Goal: Download file/media

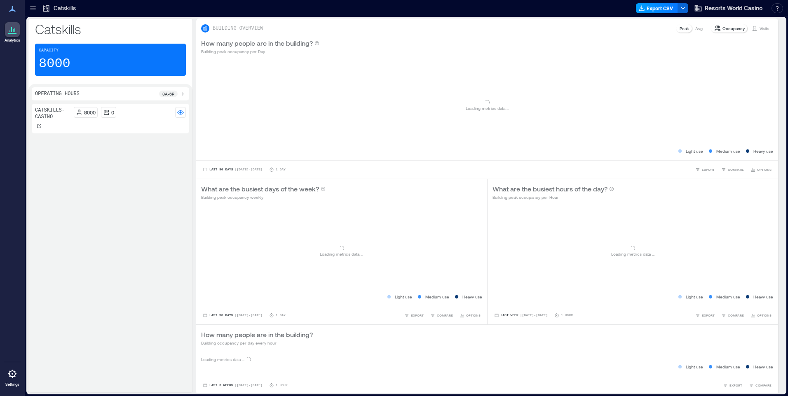
click at [665, 7] on button "Export CSV" at bounding box center [657, 8] width 42 height 10
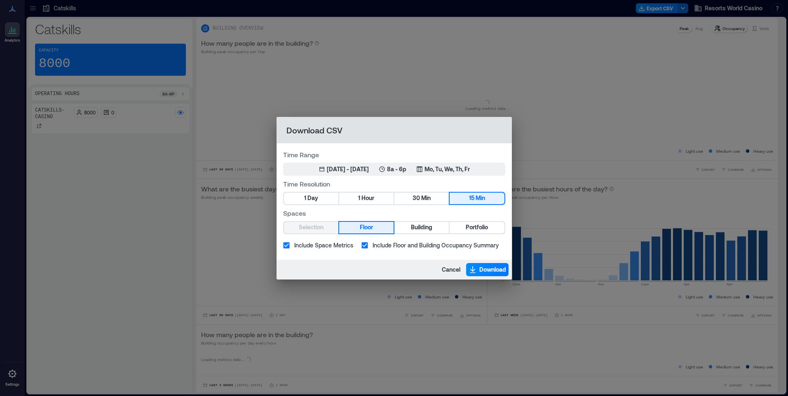
click at [479, 227] on span "Portfolio" at bounding box center [477, 227] width 22 height 10
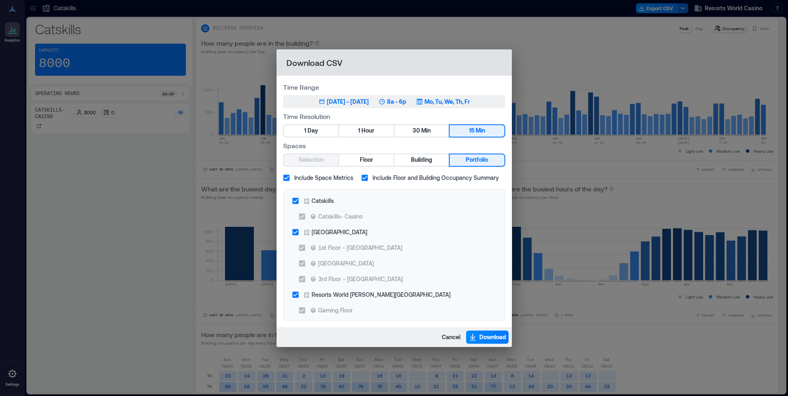
click at [466, 103] on p "Mo, Tu, We, Th, Fr" at bounding box center [446, 102] width 45 height 8
click at [460, 96] on button "Jun 15, 2025 - [DATE] 8a - 6p Mo, Tu, We, Th, Fr" at bounding box center [394, 101] width 222 height 13
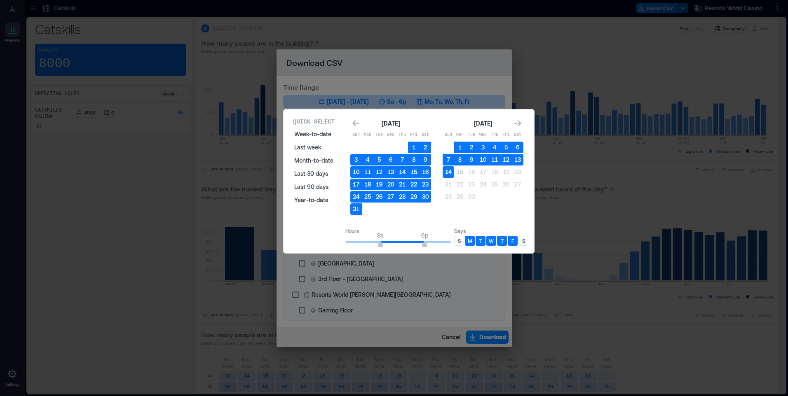
click at [452, 173] on button "14" at bounding box center [449, 172] width 12 height 12
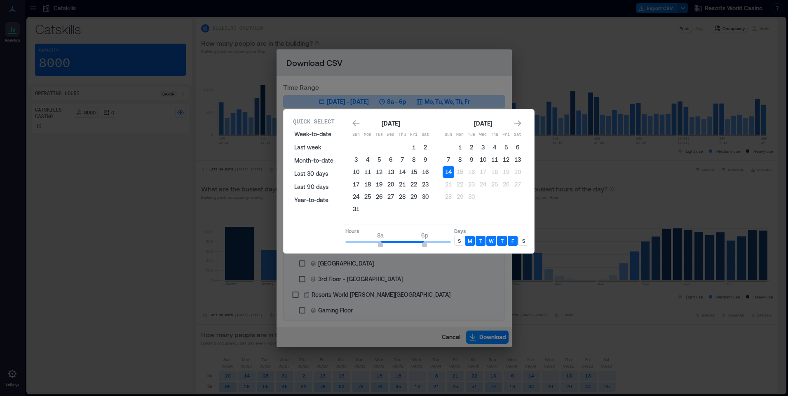
click at [459, 239] on p "S" at bounding box center [459, 241] width 3 height 7
click at [523, 237] on div "S" at bounding box center [523, 241] width 10 height 10
type input "*"
drag, startPoint x: 383, startPoint y: 243, endPoint x: 371, endPoint y: 244, distance: 12.0
click at [371, 244] on span "6a 6p" at bounding box center [397, 242] width 105 height 12
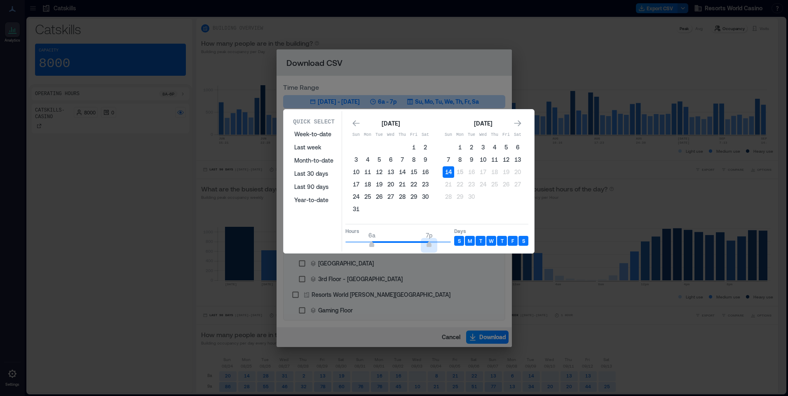
type input "**"
drag, startPoint x: 425, startPoint y: 246, endPoint x: 473, endPoint y: 246, distance: 48.2
click at [473, 246] on div "Hours 6a 7p Days S M T W T F S" at bounding box center [436, 236] width 183 height 24
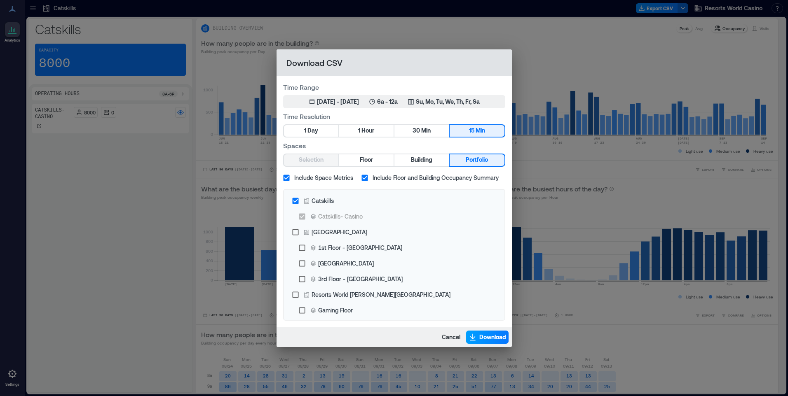
click at [483, 338] on span "Download" at bounding box center [492, 337] width 27 height 8
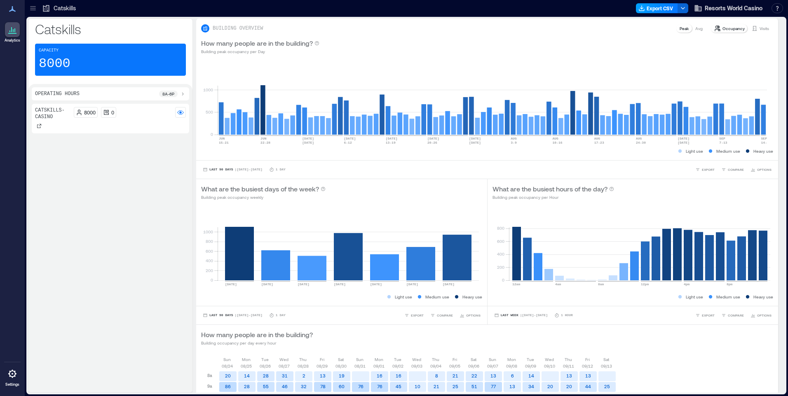
click at [669, 5] on button "Export CSV" at bounding box center [657, 8] width 42 height 10
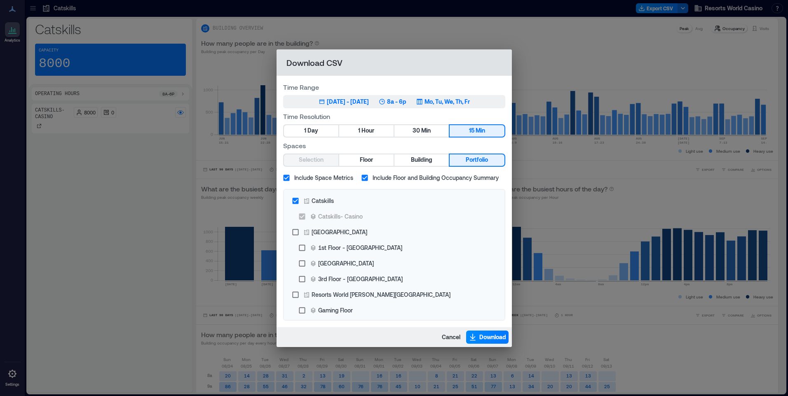
click at [442, 102] on p "Mo, Tu, We, Th, Fr" at bounding box center [446, 102] width 45 height 8
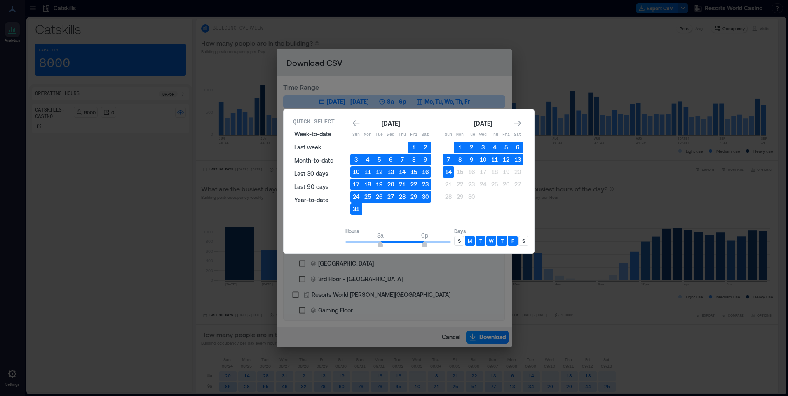
click at [458, 239] on p "S" at bounding box center [459, 241] width 3 height 7
click at [524, 241] on p "S" at bounding box center [523, 241] width 3 height 7
click at [448, 169] on button "14" at bounding box center [449, 172] width 12 height 12
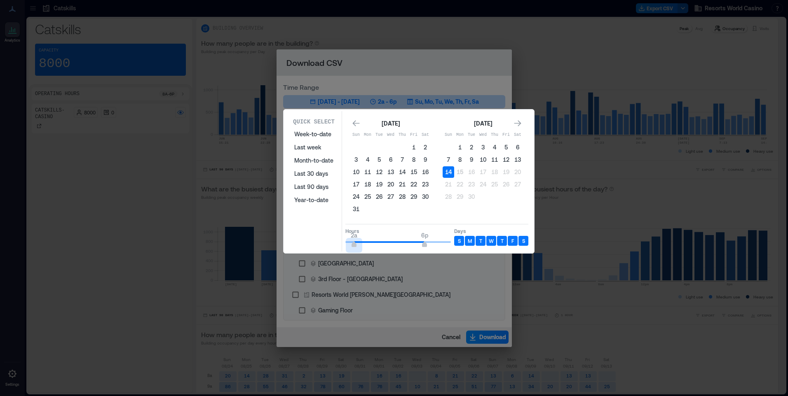
type input "*"
drag, startPoint x: 363, startPoint y: 245, endPoint x: 318, endPoint y: 239, distance: 44.8
click at [318, 239] on div "Quick Select Week-to-date Last week Month-to-date Last 30 days Last 90 days Yea…" at bounding box center [409, 181] width 246 height 140
type input "*"
drag, startPoint x: 425, startPoint y: 245, endPoint x: 373, endPoint y: 246, distance: 52.3
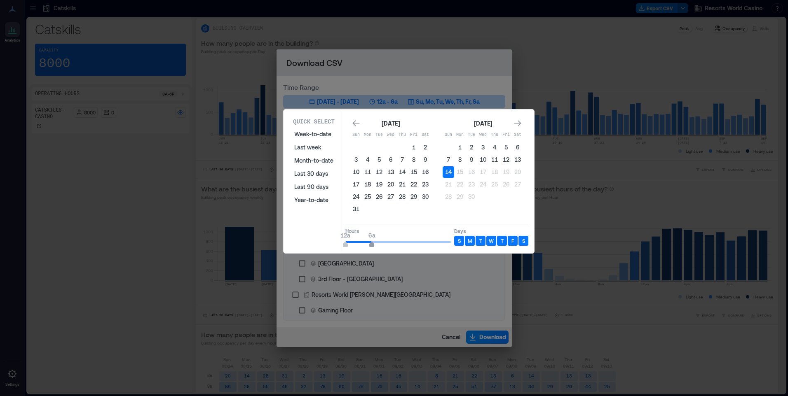
click at [373, 246] on span "6a" at bounding box center [371, 245] width 5 height 3
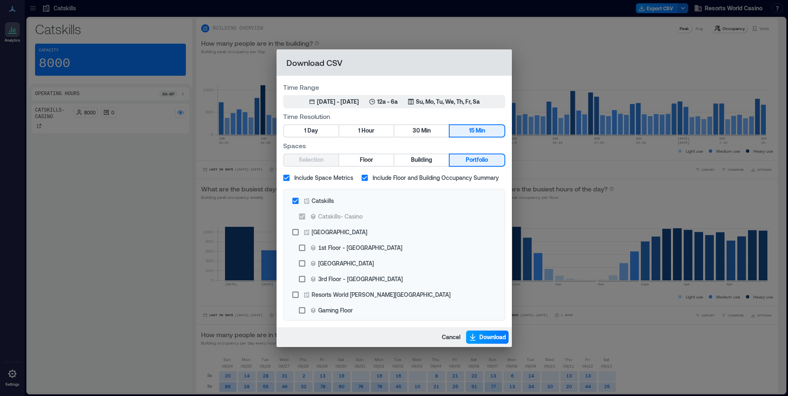
click at [480, 338] on span "Download" at bounding box center [492, 337] width 27 height 8
